Goal: Use online tool/utility: Use online tool/utility

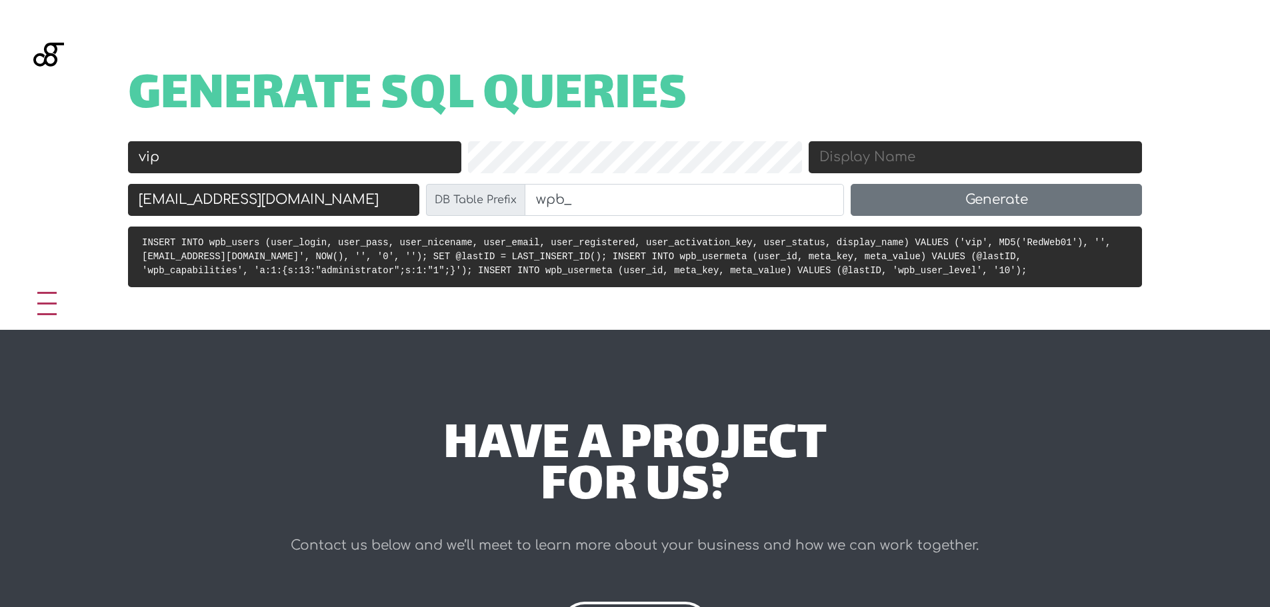
scroll to position [555, 0]
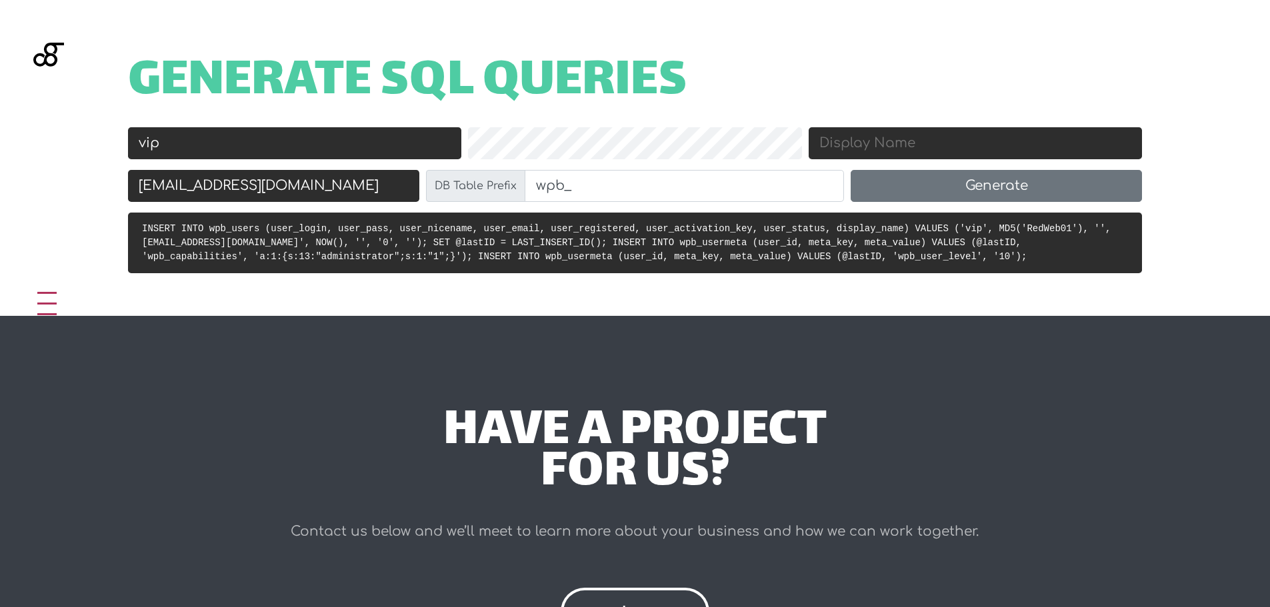
click at [775, 81] on h1 "Generate SQL Queries" at bounding box center [635, 82] width 1014 height 41
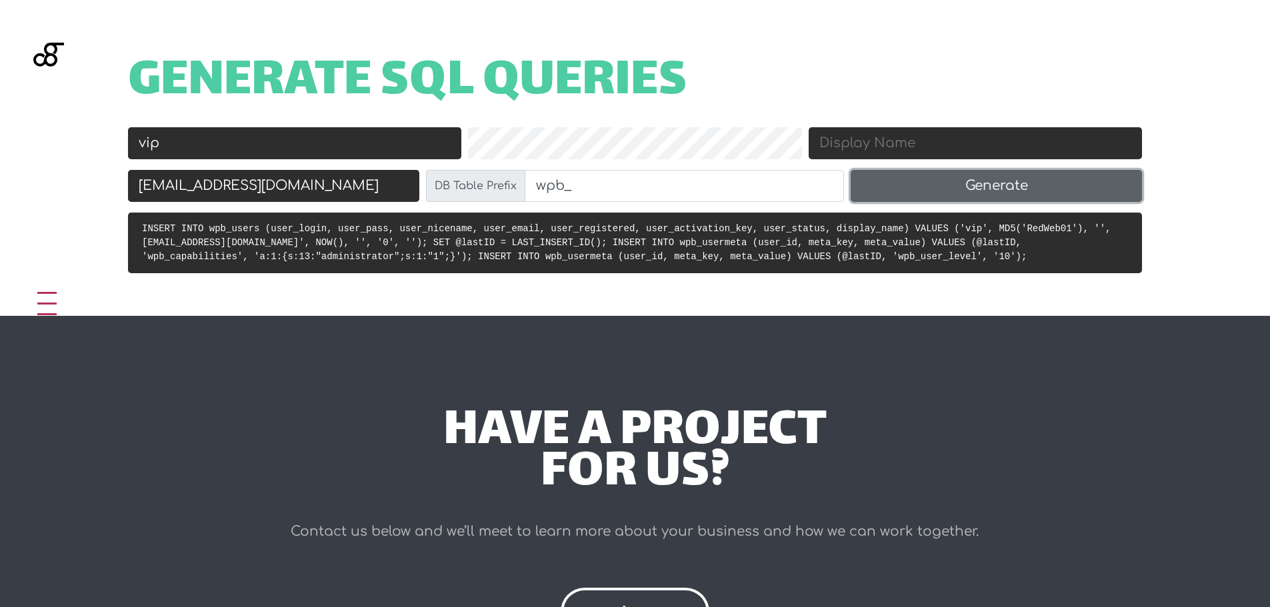
click at [1024, 187] on button "Generate" at bounding box center [996, 186] width 291 height 32
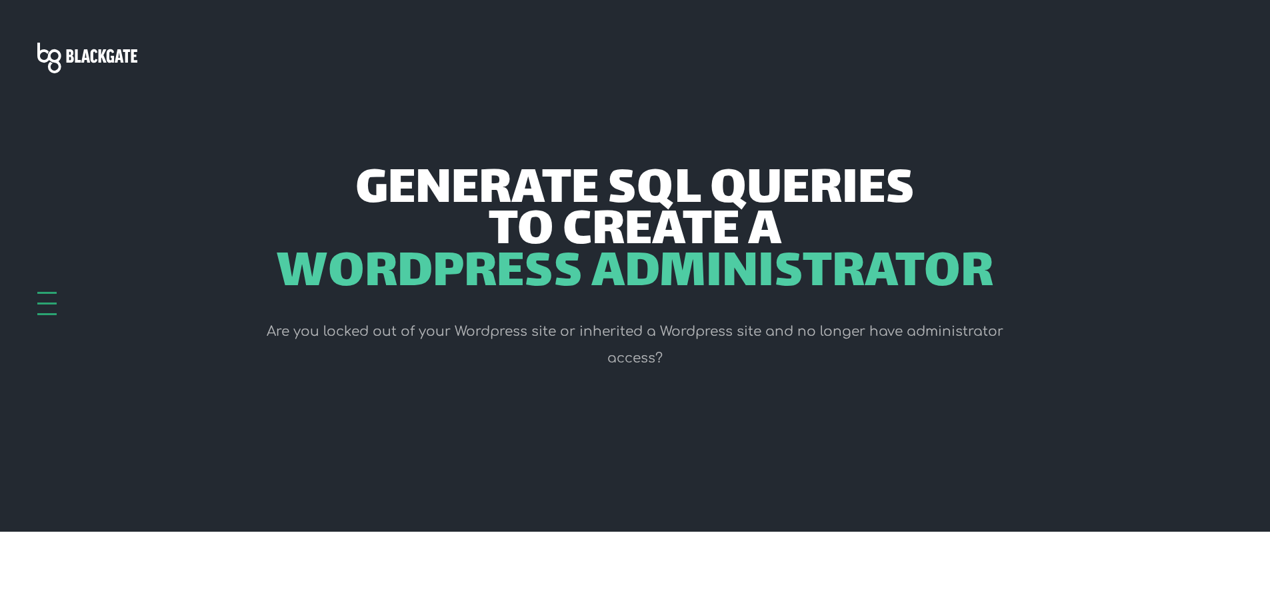
scroll to position [532, 0]
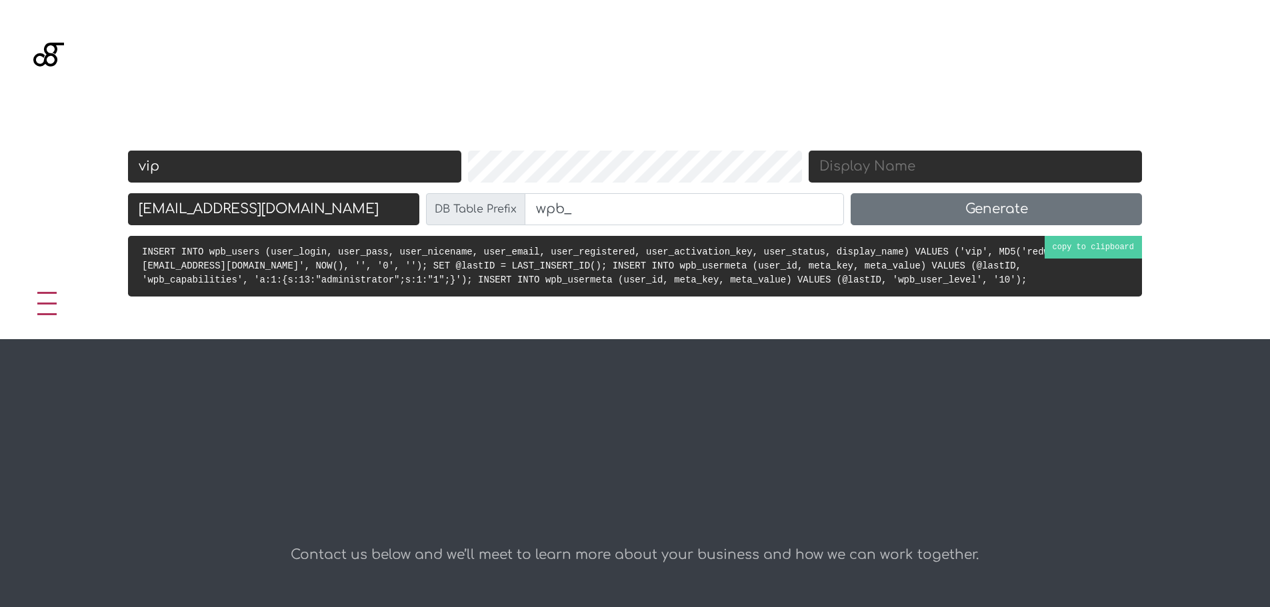
click at [696, 280] on code "INSERT INTO wpb_users (user_login, user_pass, user_nicename, user_email, user_r…" at bounding box center [626, 266] width 969 height 39
